Goal: Check status: Check status

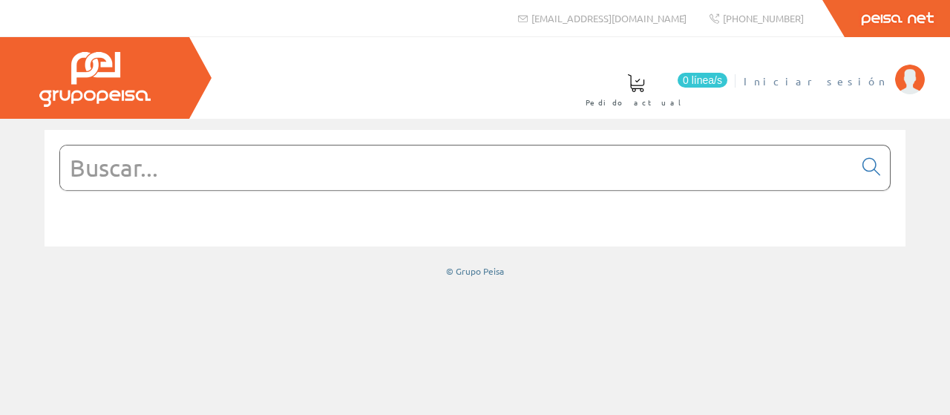
click at [856, 82] on span "Iniciar sesión" at bounding box center [816, 80] width 144 height 15
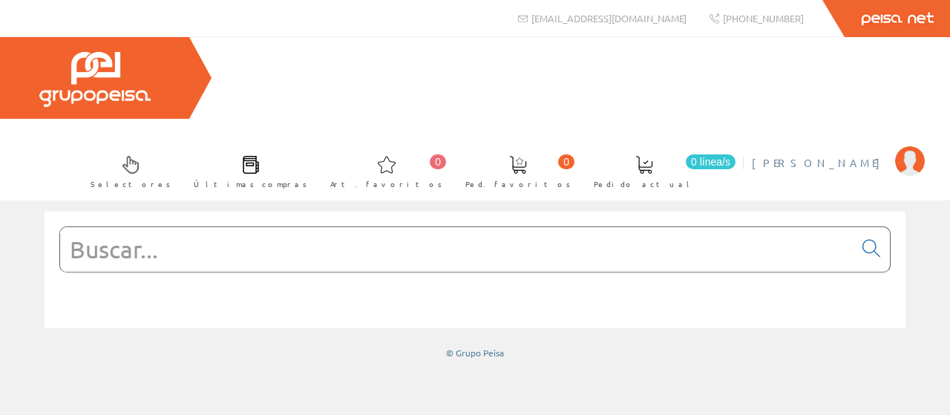
click at [837, 155] on span "[PERSON_NAME]" at bounding box center [820, 162] width 136 height 15
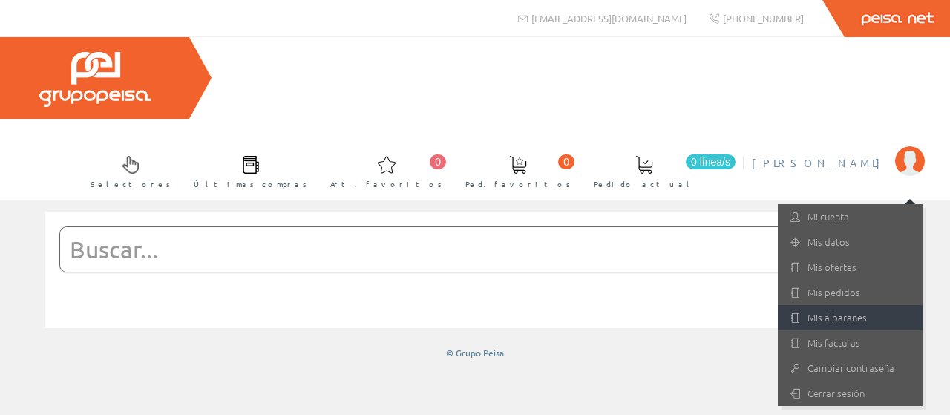
click at [838, 305] on link "Mis albaranes" at bounding box center [850, 317] width 145 height 25
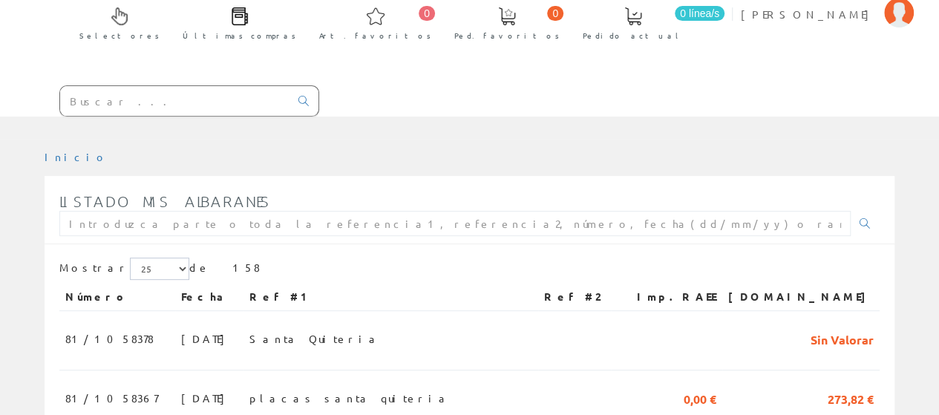
scroll to position [223, 0]
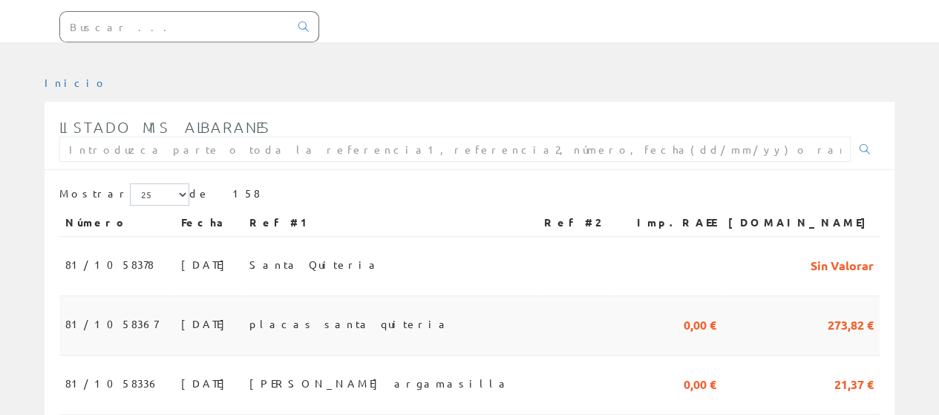
click at [105, 311] on span "81/1058367" at bounding box center [111, 323] width 93 height 25
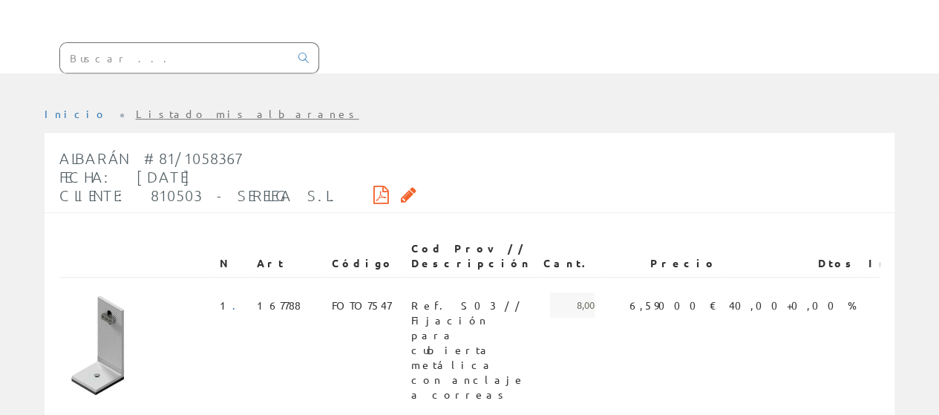
scroll to position [223, 0]
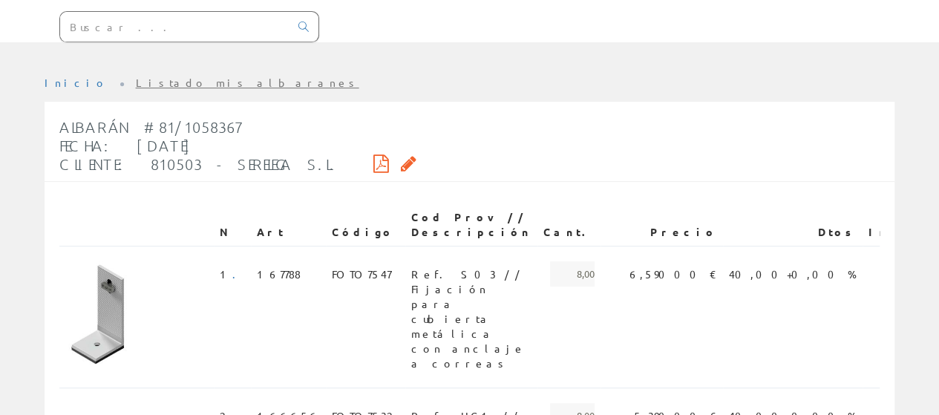
click at [318, 111] on div "Albarán #81/1058367 Fecha: 15/09/2025 Cliente: 810503 - SERELEGA S.L." at bounding box center [237, 146] width 357 height 71
click at [373, 158] on icon at bounding box center [381, 163] width 16 height 10
